Goal: Find specific page/section: Find specific page/section

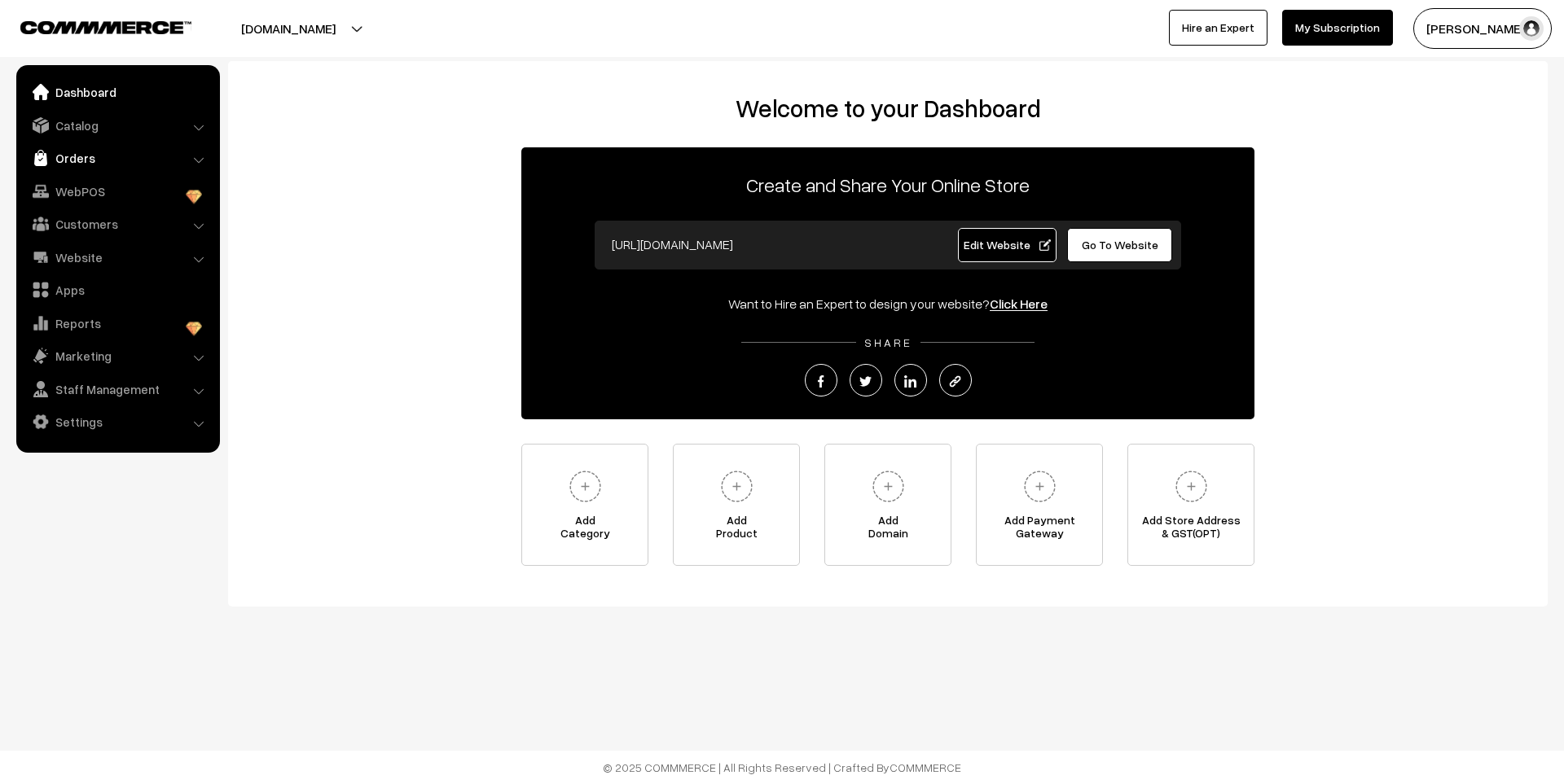
click at [122, 160] on link "Orders" at bounding box center [117, 157] width 194 height 30
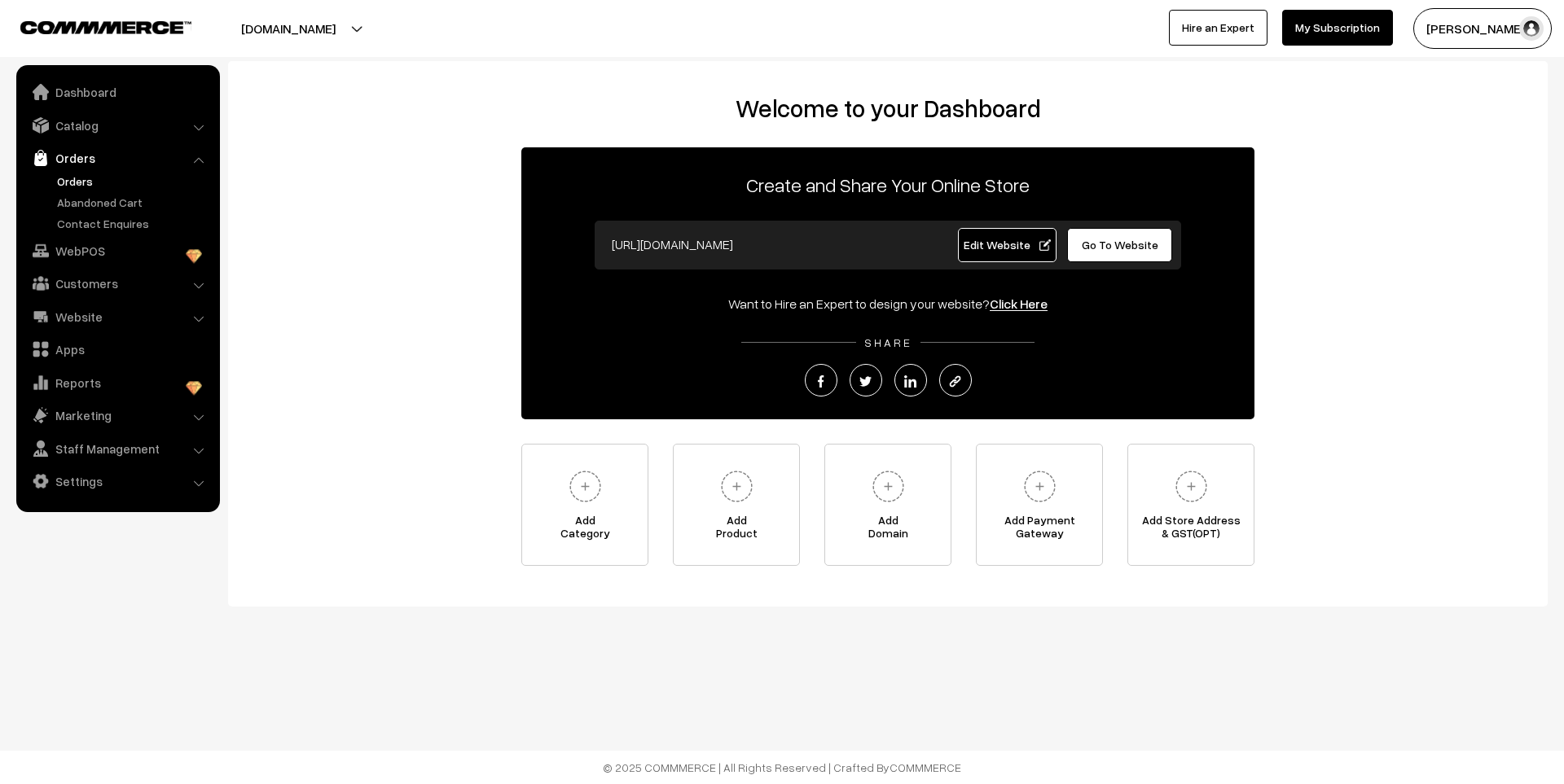
click at [82, 181] on link "Orders" at bounding box center [134, 181] width 161 height 17
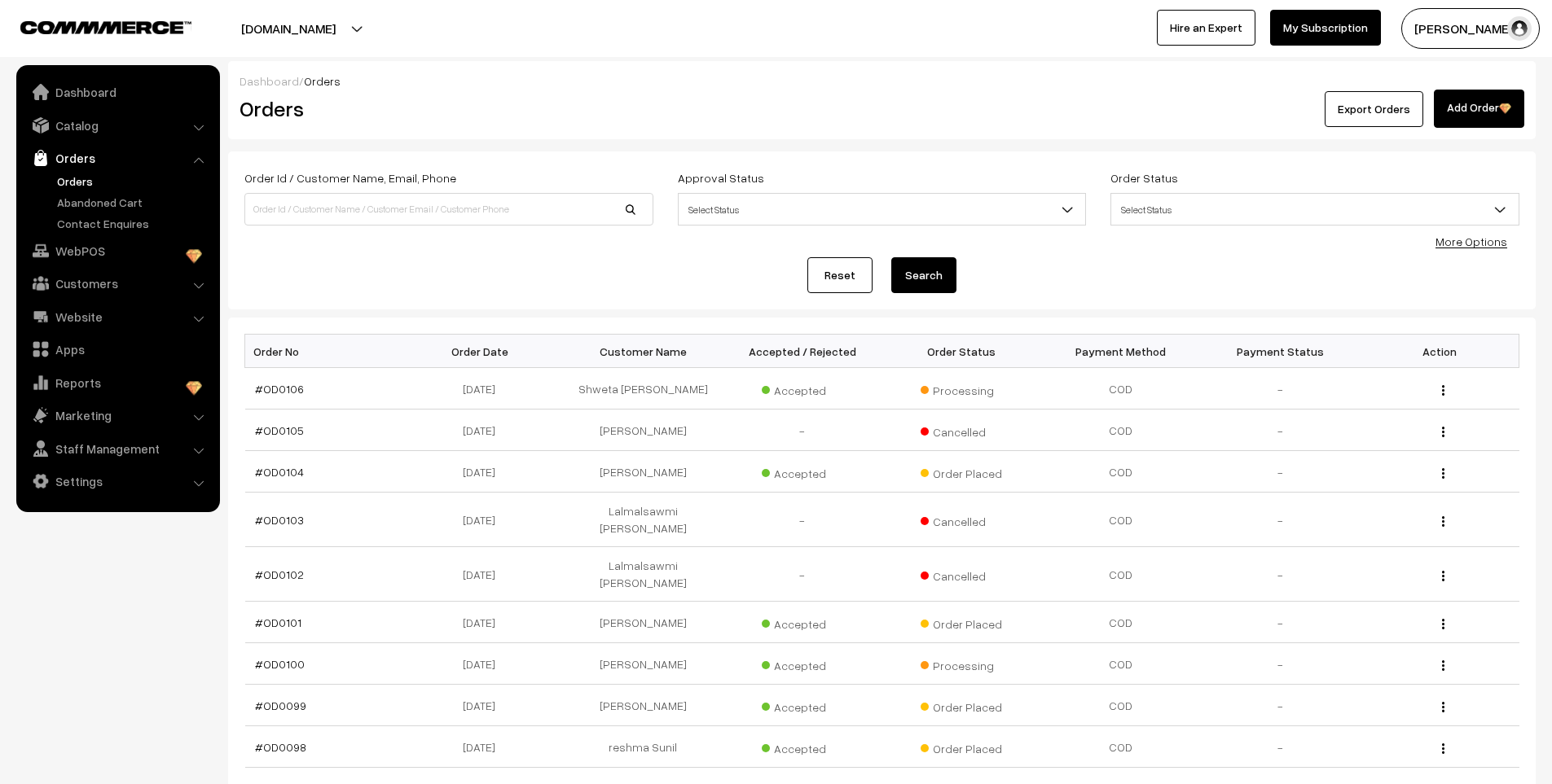
click at [88, 205] on link "Abandoned Cart" at bounding box center [134, 202] width 161 height 17
